Goal: Transaction & Acquisition: Purchase product/service

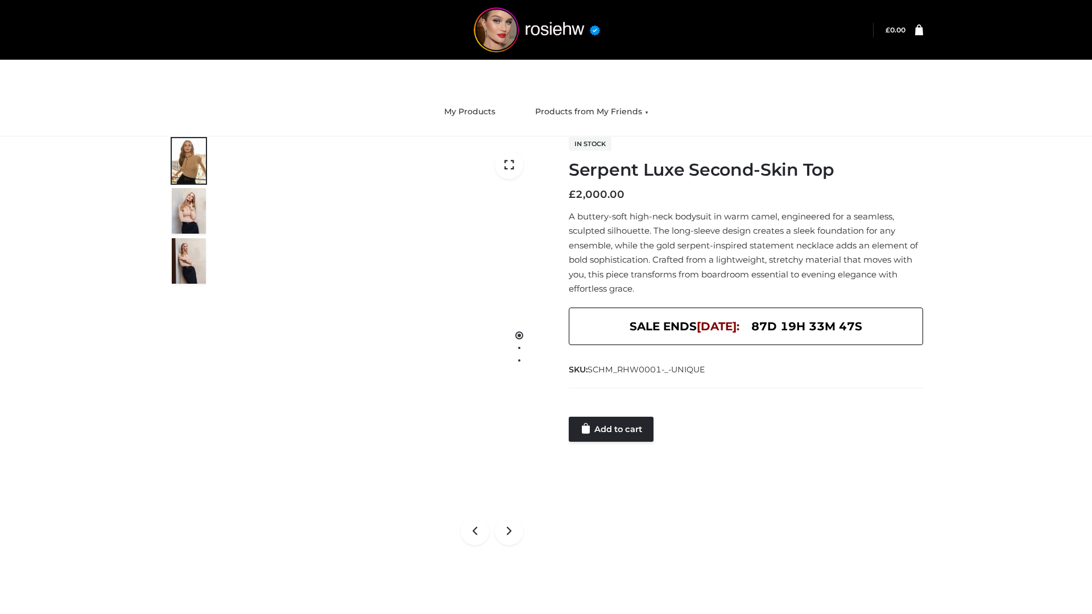
click at [612, 429] on link "Add to cart" at bounding box center [611, 429] width 85 height 25
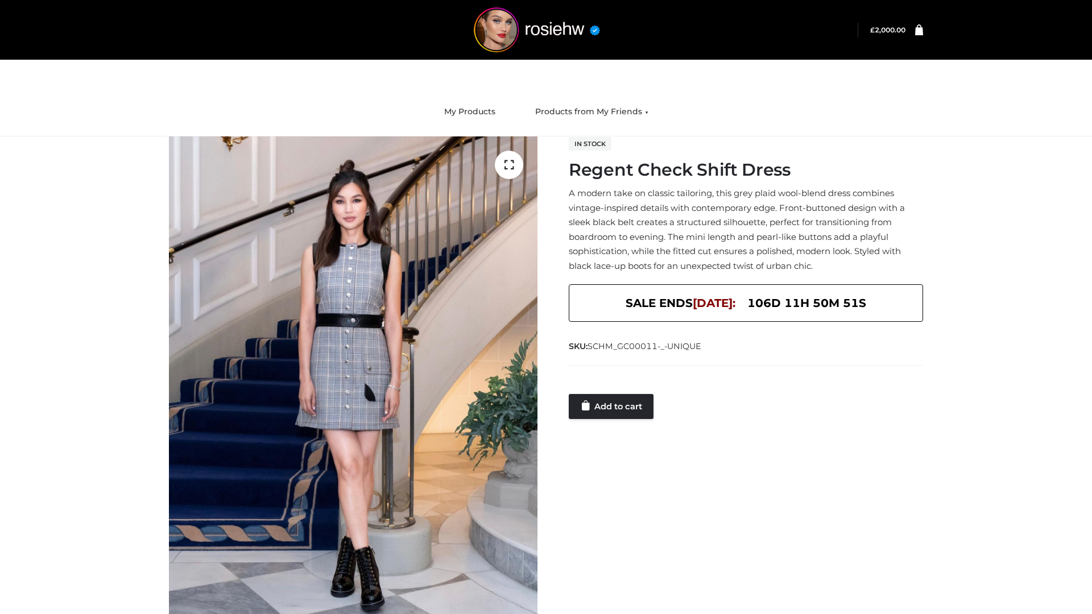
click at [612, 406] on link "Add to cart" at bounding box center [611, 406] width 85 height 25
